Goal: Transaction & Acquisition: Purchase product/service

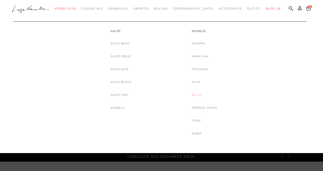
click at [200, 94] on link "Botas" at bounding box center [197, 94] width 10 height 5
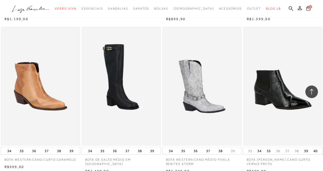
scroll to position [836, 0]
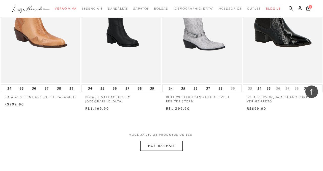
click at [174, 141] on button "MOSTRAR MAIS" at bounding box center [161, 146] width 42 height 10
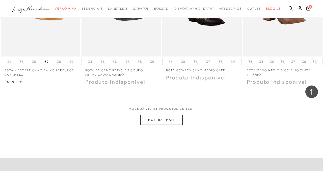
scroll to position [1777, 0]
click at [171, 117] on button "MOSTRAR MAIS" at bounding box center [161, 119] width 42 height 10
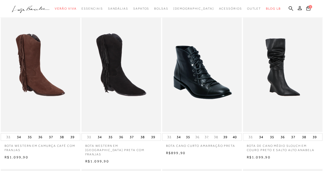
scroll to position [22, 0]
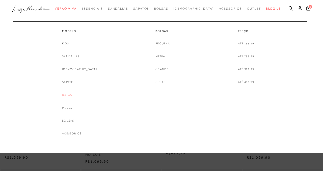
click at [72, 95] on link "Botas" at bounding box center [67, 94] width 10 height 5
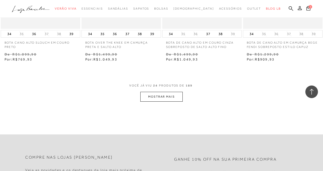
scroll to position [918, 0]
click at [166, 97] on button "MOSTRAR MAIS" at bounding box center [161, 97] width 42 height 10
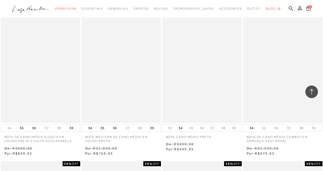
scroll to position [1611, 0]
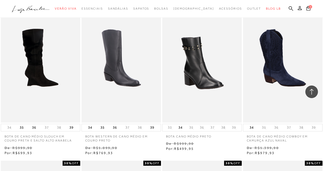
click at [54, 73] on img at bounding box center [40, 62] width 79 height 119
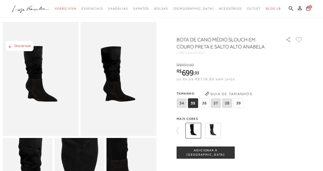
scroll to position [8, 0]
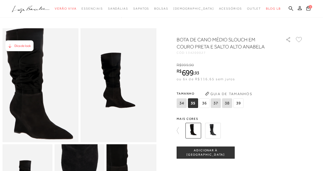
click at [42, 77] on img at bounding box center [39, 94] width 152 height 228
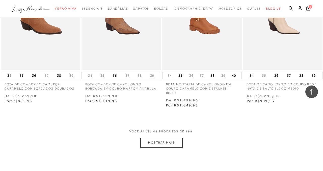
scroll to position [1822, 0]
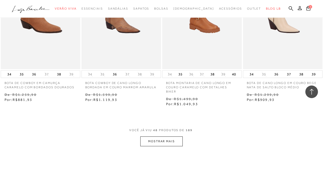
click at [159, 141] on button "MOSTRAR MAIS" at bounding box center [161, 142] width 42 height 10
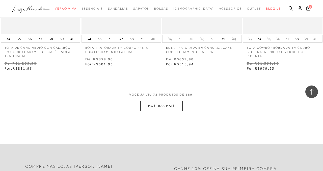
scroll to position [2816, 0]
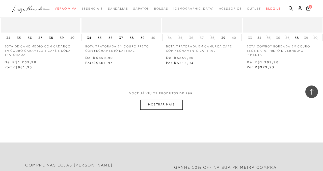
click at [162, 105] on button "MOSTRAR MAIS" at bounding box center [161, 105] width 42 height 10
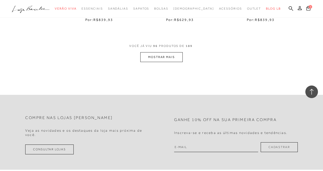
scroll to position [3820, 0]
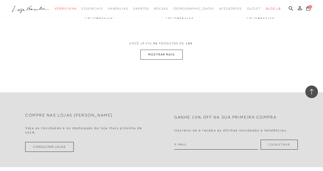
click at [162, 56] on button "MOSTRAR MAIS" at bounding box center [161, 55] width 42 height 10
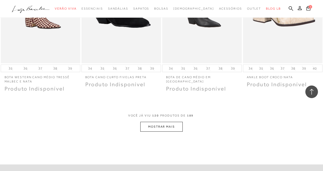
scroll to position [4700, 0]
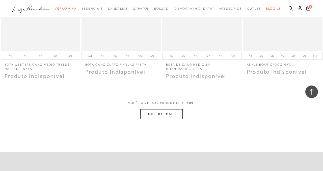
click at [155, 111] on button "MOSTRAR MAIS" at bounding box center [161, 114] width 42 height 10
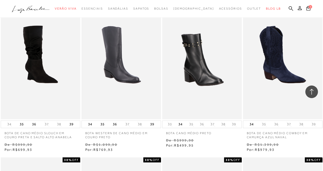
scroll to position [1613, 0]
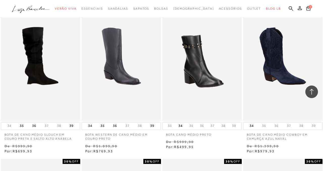
click at [40, 72] on img at bounding box center [40, 61] width 79 height 119
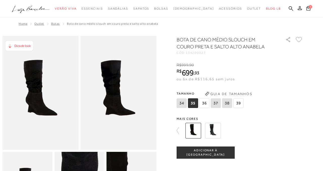
click at [211, 129] on img at bounding box center [213, 131] width 16 height 16
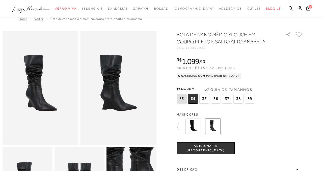
scroll to position [6, 0]
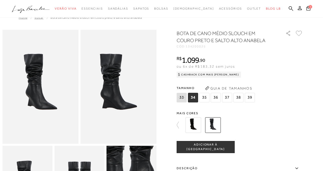
click at [191, 126] on img at bounding box center [194, 125] width 16 height 16
